Goal: Navigation & Orientation: Find specific page/section

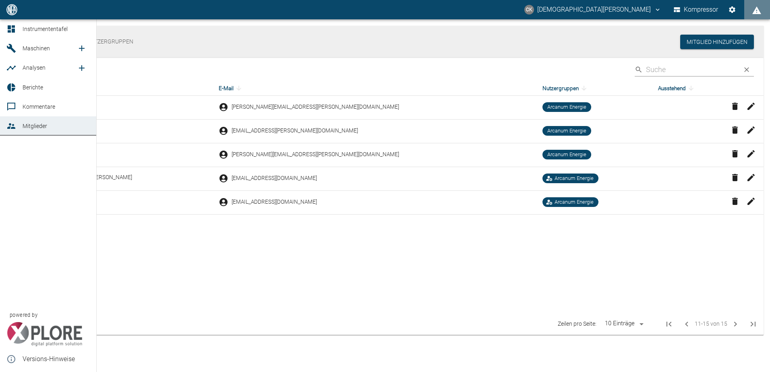
click at [33, 44] on span "Maschinen" at bounding box center [50, 49] width 54 height 10
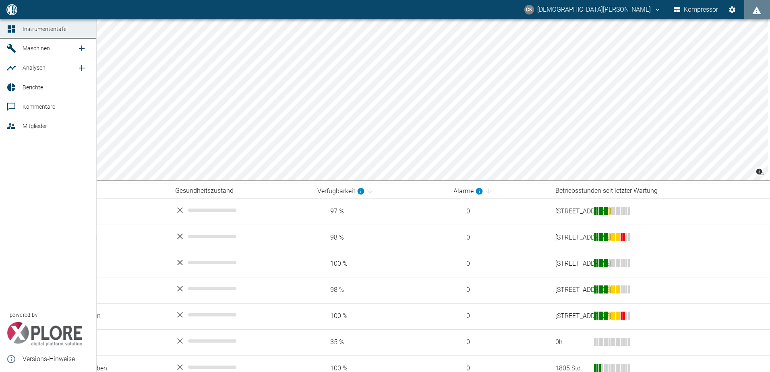
click at [11, 43] on link "Maschinen" at bounding box center [48, 48] width 96 height 19
